Goal: Task Accomplishment & Management: Manage account settings

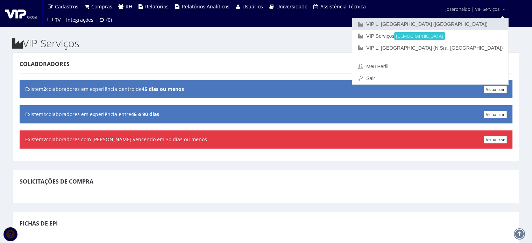
click at [473, 19] on link "VIP L. [GEOGRAPHIC_DATA] ([GEOGRAPHIC_DATA])" at bounding box center [430, 24] width 156 height 12
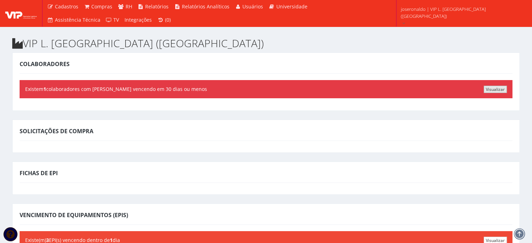
click at [494, 89] on link "Visualizar" at bounding box center [495, 89] width 23 height 7
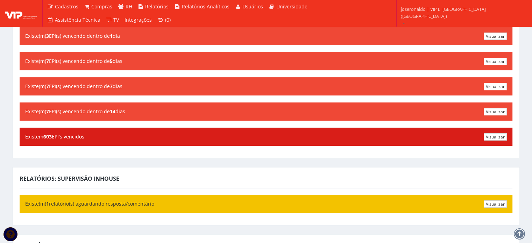
scroll to position [280, 0]
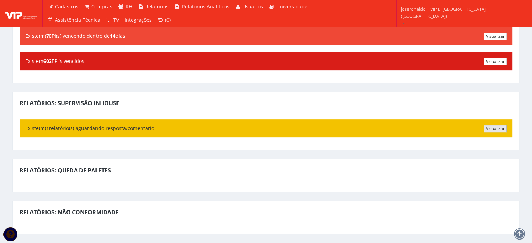
click at [499, 127] on link "Visualizar" at bounding box center [495, 128] width 23 height 7
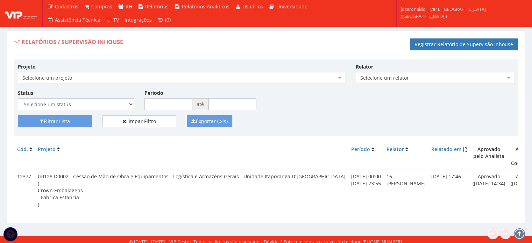
drag, startPoint x: 450, startPoint y: 217, endPoint x: 491, endPoint y: 223, distance: 41.8
click at [491, 223] on div "Relatórios / Supervisão Inhouse Registrar Relatório de Supervisão Inhouse Proje…" at bounding box center [266, 126] width 518 height 193
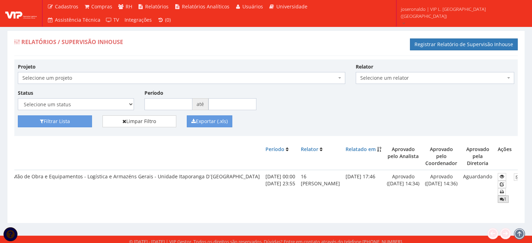
click at [500, 198] on icon at bounding box center [502, 199] width 4 height 5
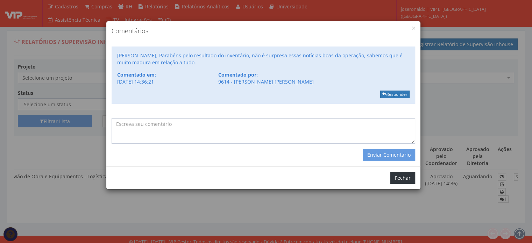
click at [412, 176] on button "Fechar" at bounding box center [402, 178] width 25 height 12
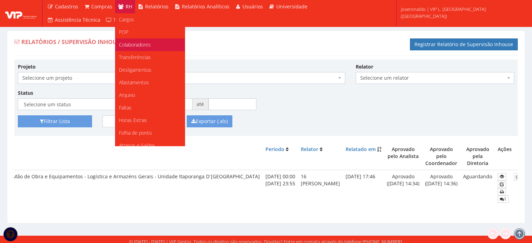
click at [130, 44] on span "Colaboradores" at bounding box center [135, 44] width 32 height 7
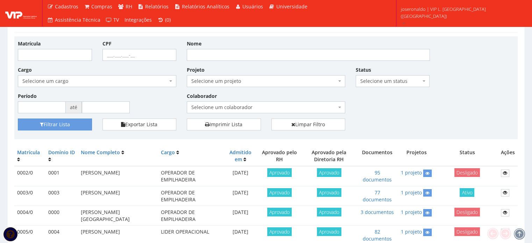
scroll to position [35, 0]
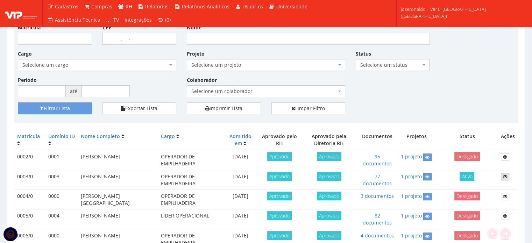
click at [505, 177] on icon at bounding box center [505, 176] width 4 height 5
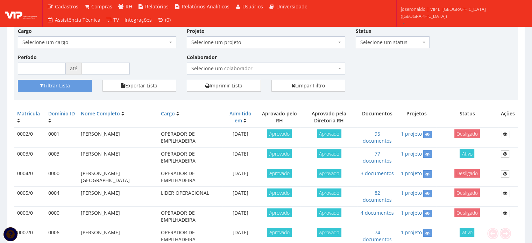
scroll to position [70, 0]
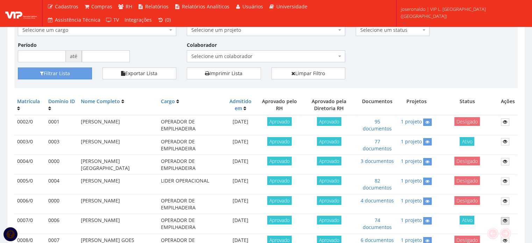
click at [506, 217] on link at bounding box center [505, 220] width 8 height 7
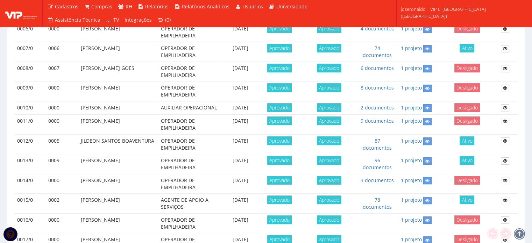
scroll to position [245, 0]
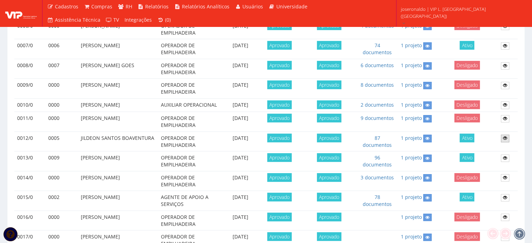
click at [506, 137] on icon at bounding box center [505, 138] width 4 height 5
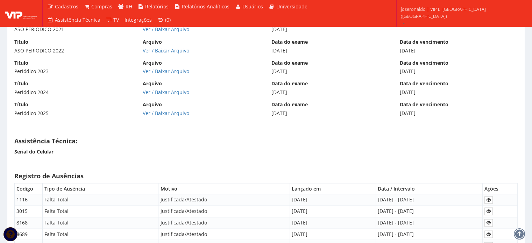
scroll to position [3919, 0]
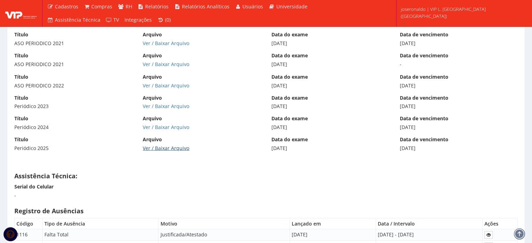
click at [162, 145] on link "Ver / Baixar Arquivo" at bounding box center [166, 148] width 47 height 7
click at [420, 145] on div "22/04/2026" at bounding box center [459, 148] width 118 height 7
click at [421, 145] on div "22/04/2026" at bounding box center [459, 148] width 118 height 7
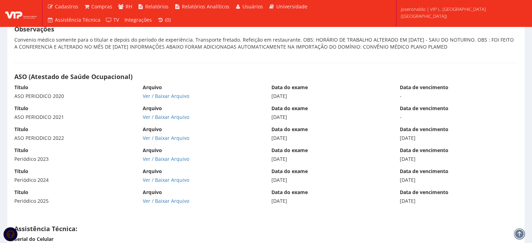
scroll to position [3759, 0]
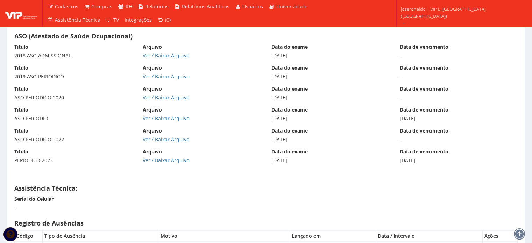
scroll to position [4179, 0]
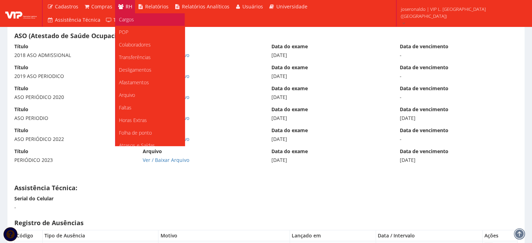
click at [132, 20] on span "Cargos" at bounding box center [126, 19] width 15 height 7
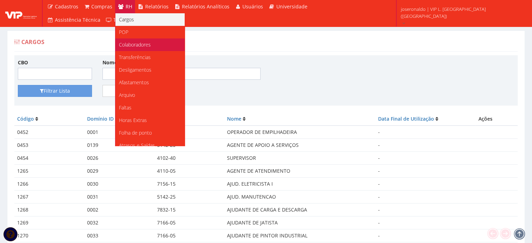
click at [130, 45] on span "Colaboradores" at bounding box center [135, 44] width 32 height 7
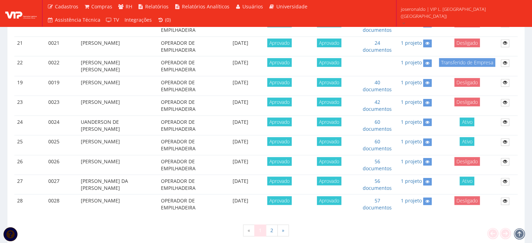
scroll to position [584, 0]
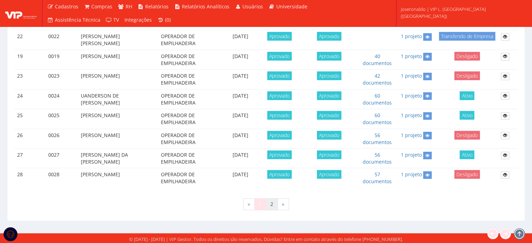
click at [269, 205] on link "2" at bounding box center [272, 204] width 12 height 12
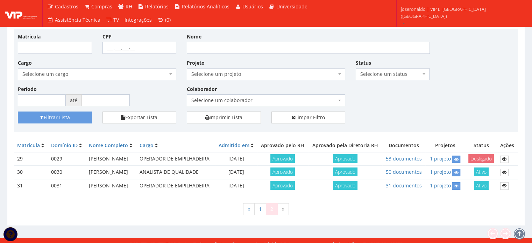
scroll to position [59, 0]
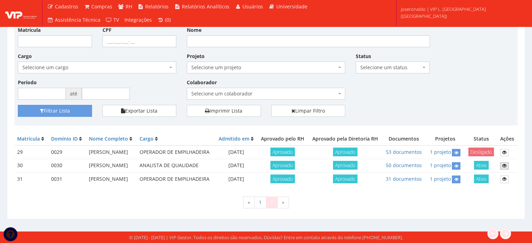
click at [504, 163] on icon at bounding box center [504, 165] width 4 height 5
click at [262, 204] on link "1" at bounding box center [260, 203] width 12 height 12
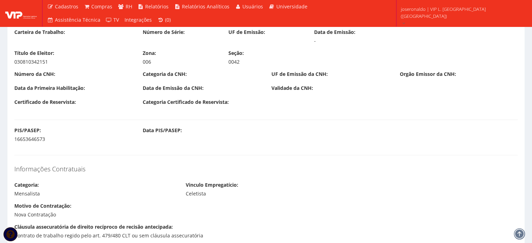
scroll to position [525, 0]
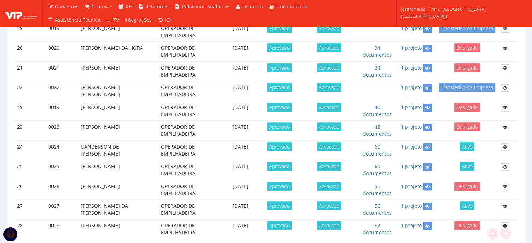
scroll to position [584, 0]
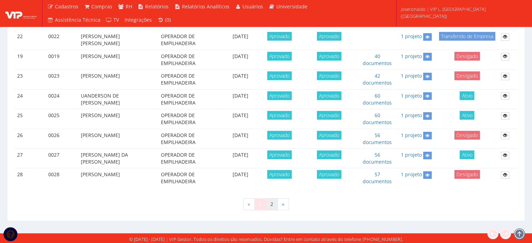
click at [270, 198] on link "2" at bounding box center [272, 204] width 12 height 12
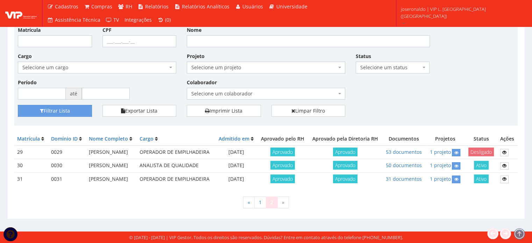
scroll to position [59, 0]
click at [265, 205] on link "1" at bounding box center [260, 203] width 12 height 12
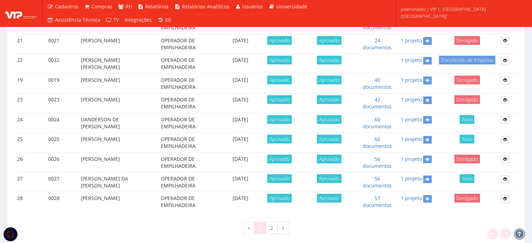
scroll to position [549, 0]
